Goal: Navigation & Orientation: Find specific page/section

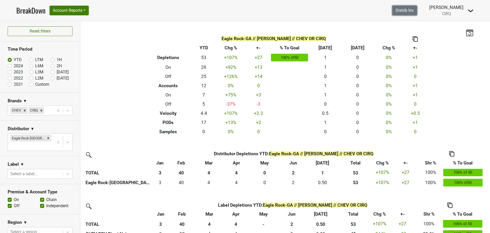
click at [409, 11] on link "Distrib Inv" at bounding box center [405, 11] width 25 height 10
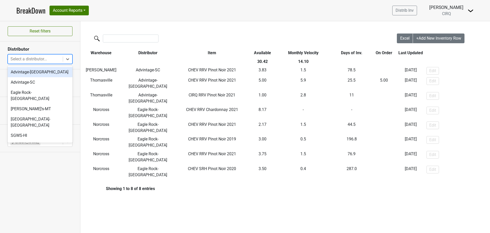
click at [50, 60] on div at bounding box center [35, 58] width 50 height 7
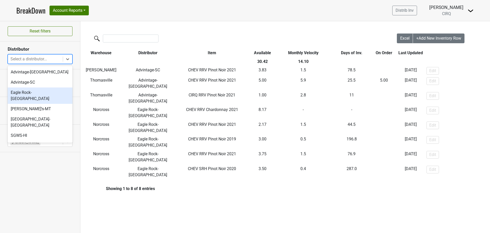
click at [34, 93] on div "Eagle Rock-[GEOGRAPHIC_DATA]" at bounding box center [40, 95] width 65 height 16
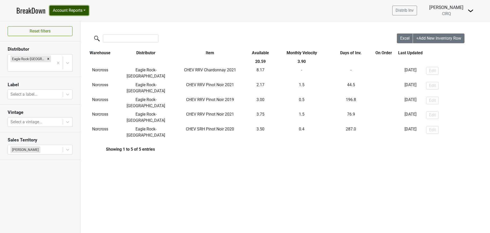
click at [65, 9] on button "Account Reports" at bounding box center [69, 11] width 39 height 10
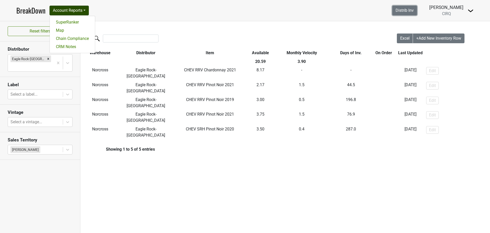
click at [417, 13] on link "Distrib Inv" at bounding box center [405, 11] width 25 height 10
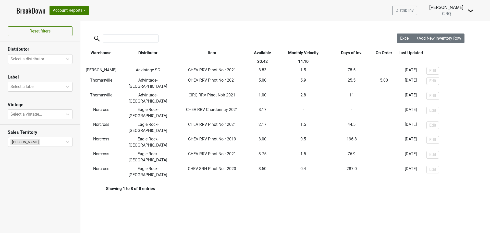
click at [26, 10] on link "BreakDown" at bounding box center [30, 10] width 29 height 11
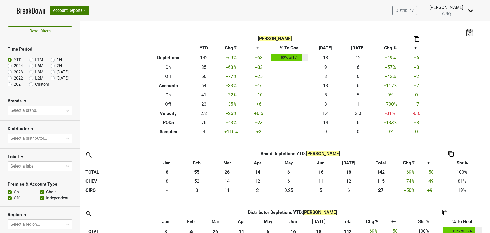
scroll to position [51, 0]
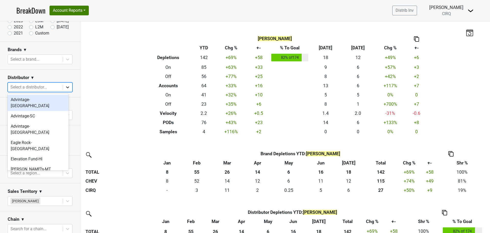
click at [65, 87] on icon at bounding box center [67, 87] width 5 height 5
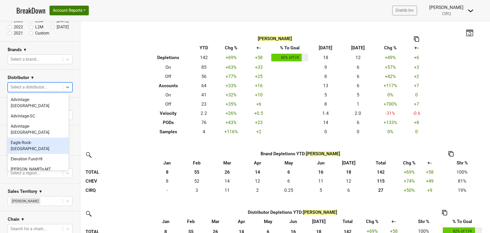
click at [39, 137] on div "Eagle Rock-[GEOGRAPHIC_DATA]" at bounding box center [38, 145] width 61 height 16
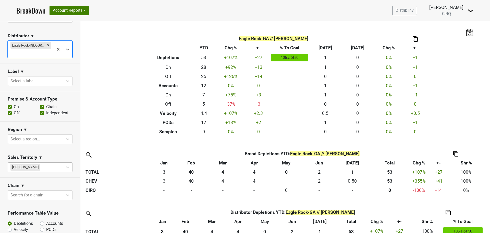
scroll to position [0, 0]
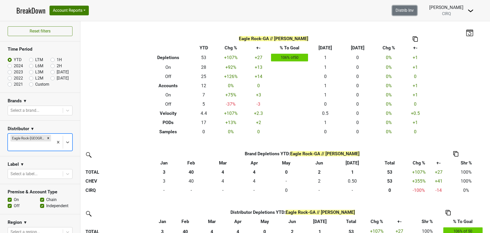
click at [417, 10] on link "Distrib Inv" at bounding box center [405, 11] width 25 height 10
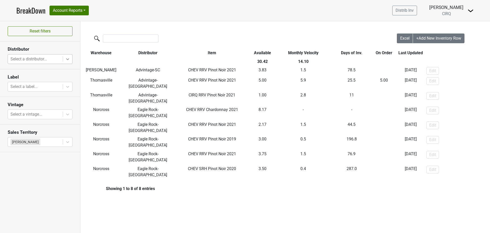
click at [67, 60] on icon at bounding box center [67, 58] width 5 height 5
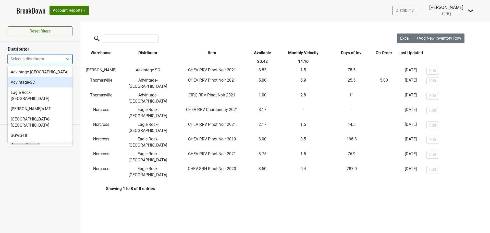
scroll to position [17, 0]
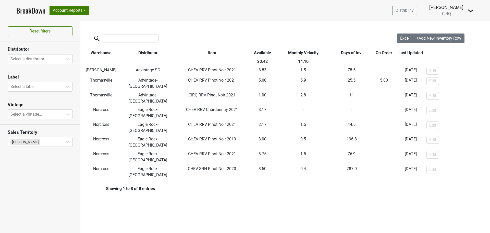
click at [149, 186] on div "Filters Excel +Add New Inventory Row Warehouse Distributor Item Available Month…" at bounding box center [285, 126] width 410 height 211
click at [24, 9] on link "BreakDown" at bounding box center [30, 10] width 29 height 11
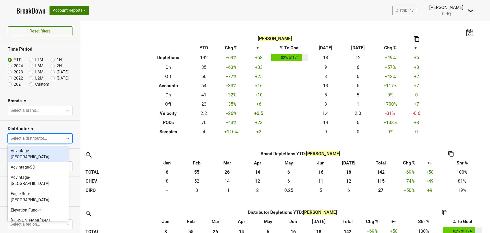
click at [44, 136] on div at bounding box center [35, 138] width 50 height 7
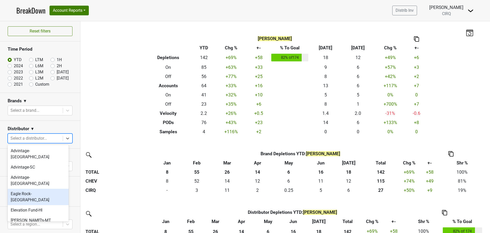
click at [41, 188] on div "Eagle Rock-[GEOGRAPHIC_DATA]" at bounding box center [38, 196] width 61 height 16
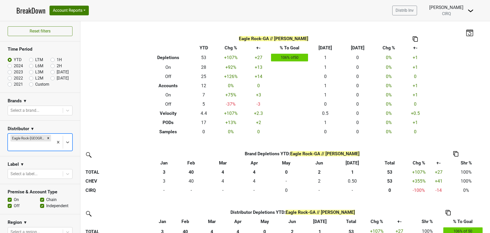
click at [470, 10] on img at bounding box center [471, 11] width 6 height 6
click at [450, 28] on link "Logout" at bounding box center [453, 29] width 40 height 8
